Goal: Task Accomplishment & Management: Complete application form

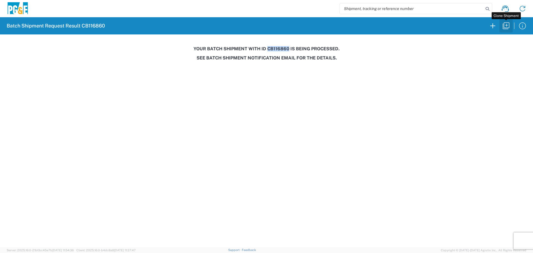
click at [502, 25] on icon "button" at bounding box center [505, 25] width 9 height 9
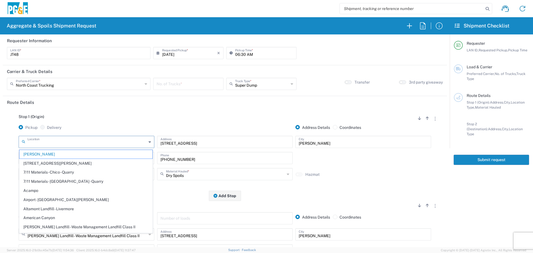
click at [104, 145] on input "text" at bounding box center [86, 141] width 119 height 10
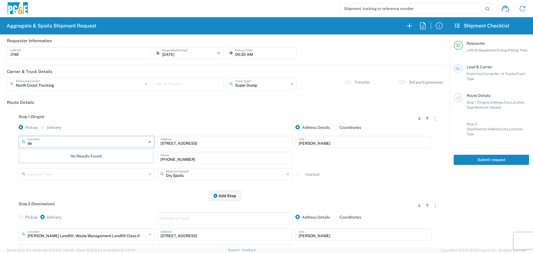
type input "d"
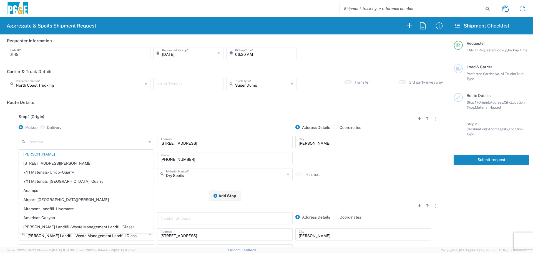
click at [65, 143] on input "text" at bounding box center [86, 141] width 119 height 10
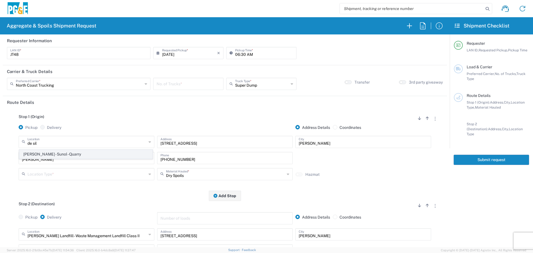
click at [47, 155] on span "[PERSON_NAME] - Sunol - Quarry" at bounding box center [85, 154] width 133 height 9
type input "[PERSON_NAME] - Sunol - Quarry"
type input "[STREET_ADDRESS]"
type input "Sunol"
type input "Quarry"
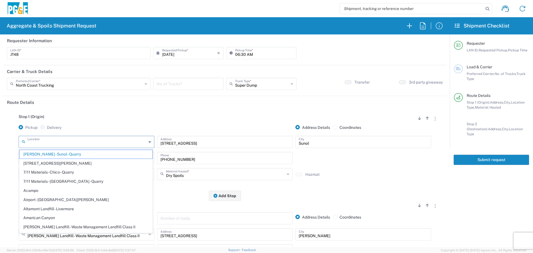
click at [94, 144] on input "text" at bounding box center [86, 141] width 119 height 10
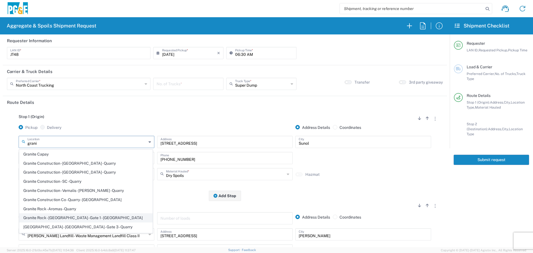
click at [79, 217] on span "Granite Rock - [GEOGRAPHIC_DATA] - Gate 1 - [GEOGRAPHIC_DATA]" at bounding box center [85, 217] width 133 height 9
type input "Granite Rock - [GEOGRAPHIC_DATA] - Gate 1 - [GEOGRAPHIC_DATA]"
type input "[STREET_ADDRESS][PERSON_NAME]"
type input "[GEOGRAPHIC_DATA]"
